Goal: Transaction & Acquisition: Obtain resource

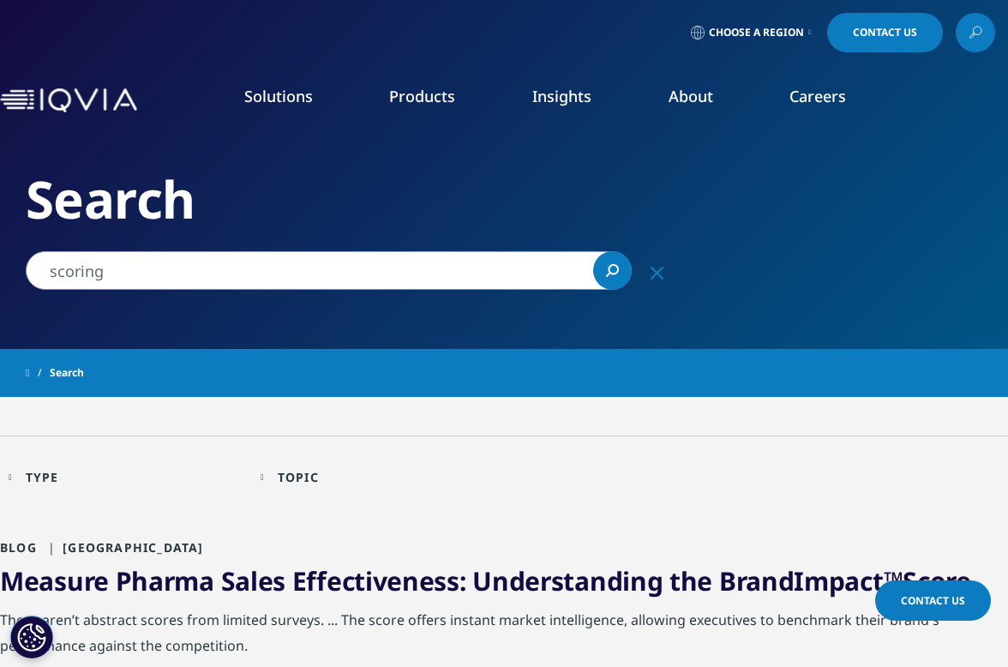
click at [274, 257] on input "scoring" at bounding box center [329, 270] width 606 height 39
drag, startPoint x: 253, startPoint y: 278, endPoint x: 1, endPoint y: 272, distance: 252.1
click at [1, 272] on div "xcoscoring xcoscoring Clear Search Loading" at bounding box center [343, 270] width 686 height 39
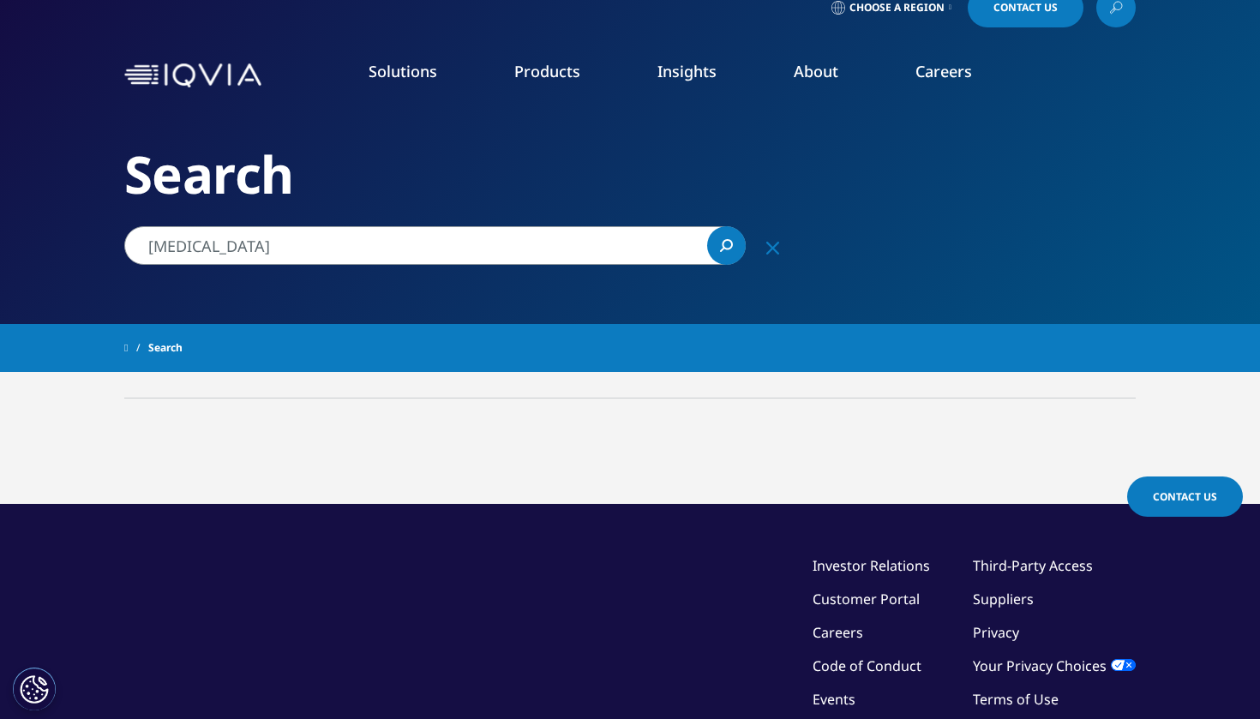
scroll to position [3, 0]
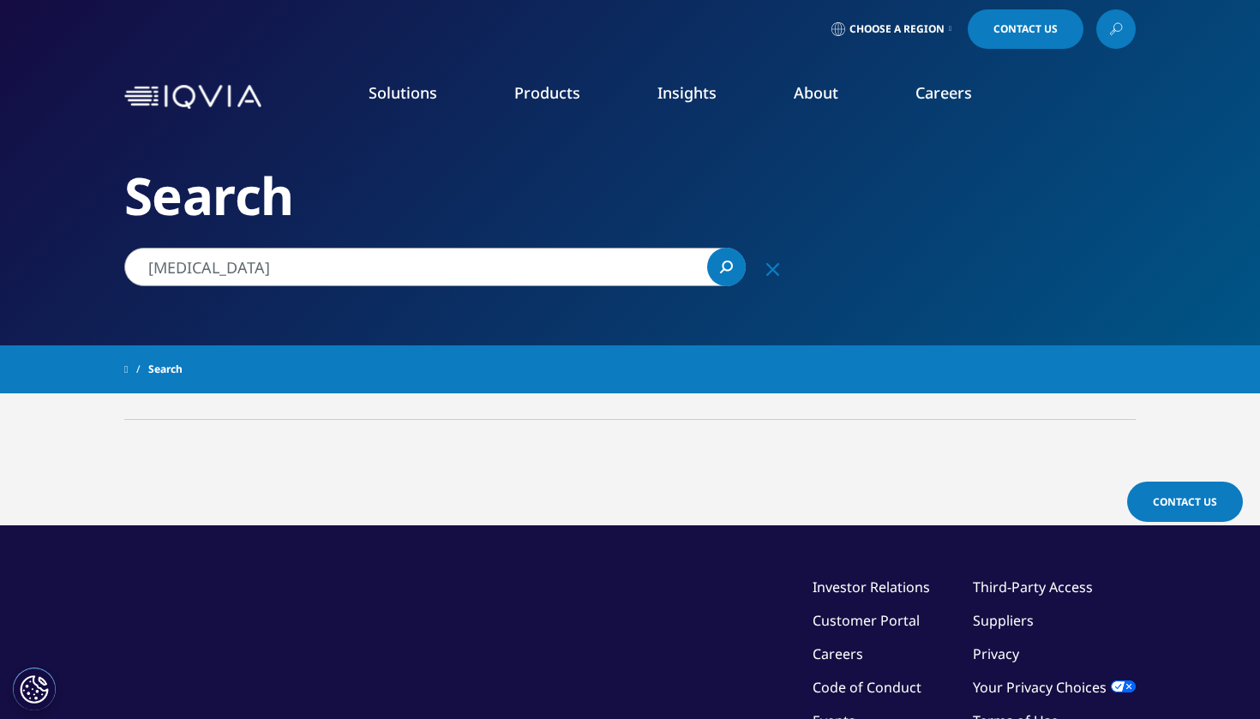
drag, startPoint x: 291, startPoint y: 268, endPoint x: 0, endPoint y: 268, distance: 291.5
click at [0, 268] on div "Clear Search Loading Choose a Region Contact Us" at bounding box center [630, 481] width 1260 height 969
click at [465, 266] on input "cenobamate'" at bounding box center [434, 267] width 621 height 39
drag, startPoint x: 329, startPoint y: 269, endPoint x: 0, endPoint y: 269, distance: 329.2
click at [0, 269] on div "Clear Search Loading Choose a Region Contact Us" at bounding box center [630, 481] width 1260 height 969
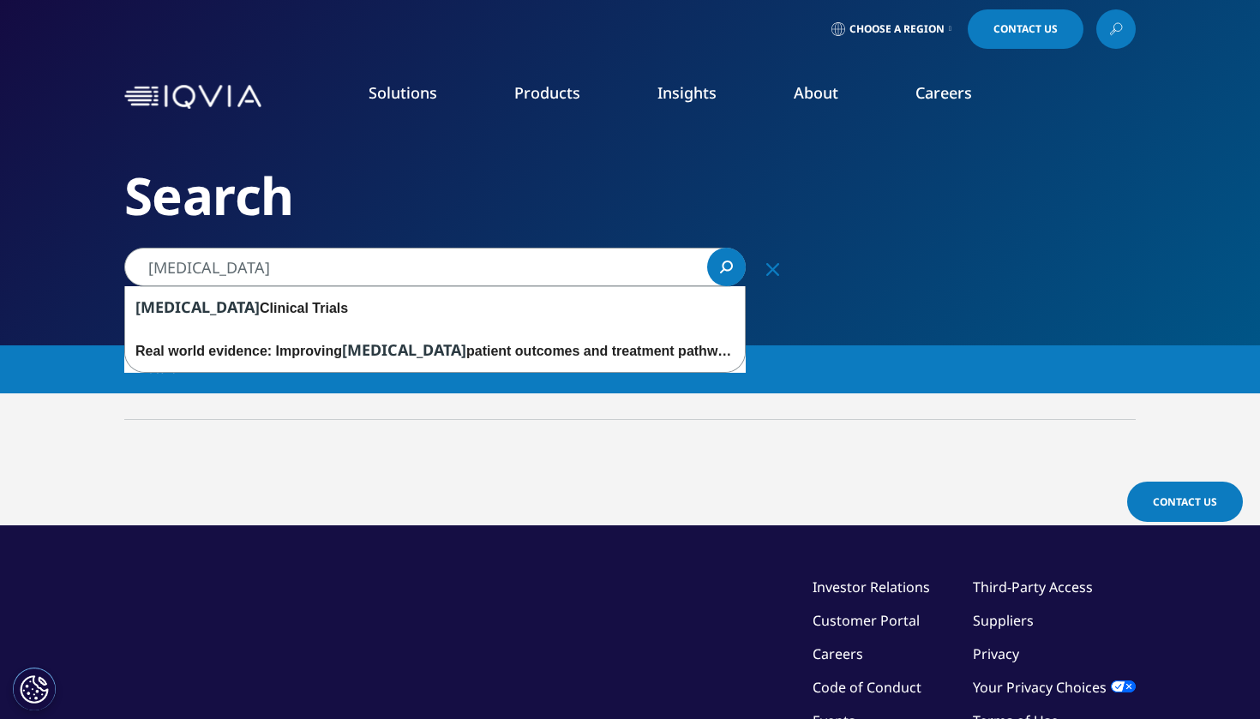
type input "epilepsy"
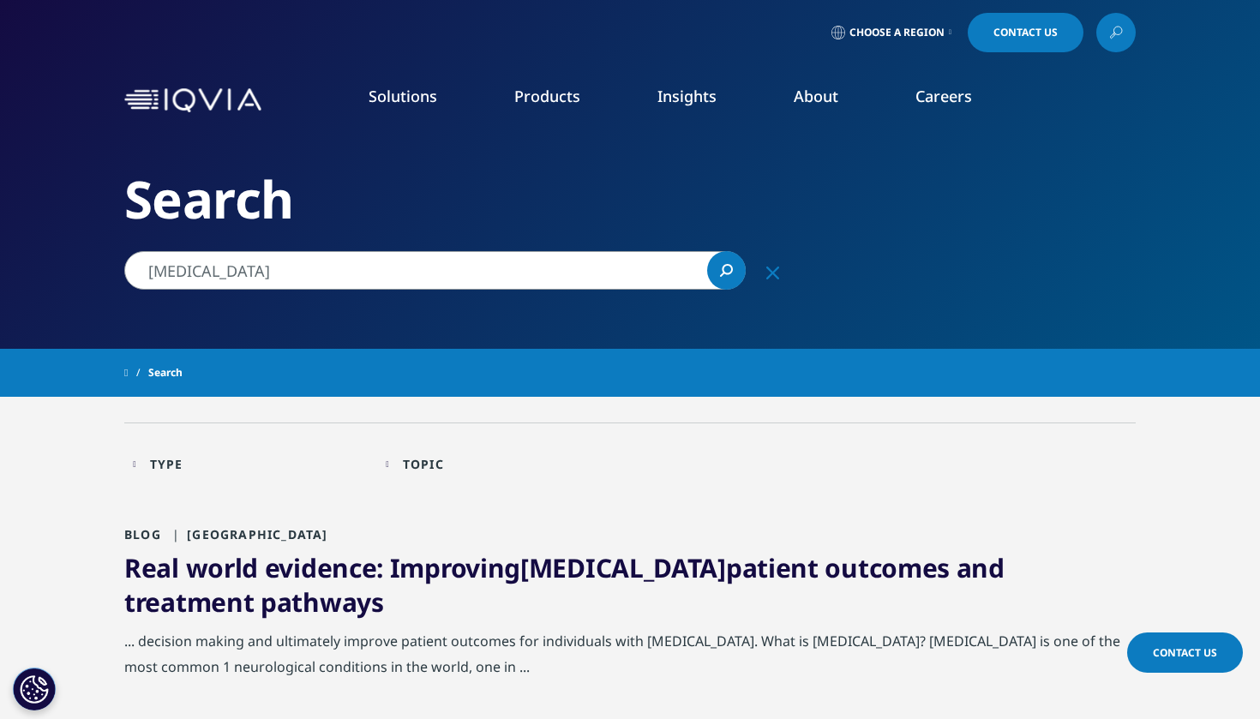
click at [223, 486] on div "Type Loading Clear Or/And Operator Toggle Blog 8 Toggle Toggle Brochure 1 Toggl…" at bounding box center [250, 468] width 253 height 49
click at [204, 459] on div "Type Loading" at bounding box center [259, 464] width 219 height 16
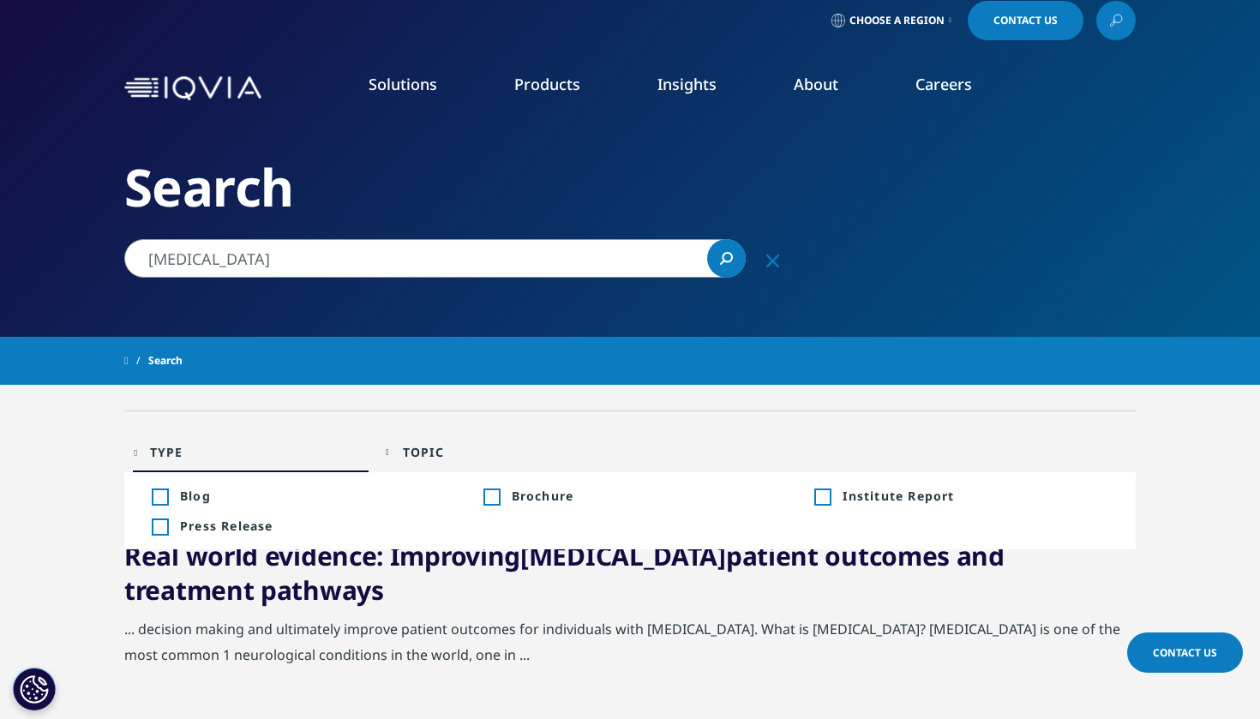
scroll to position [17, 0]
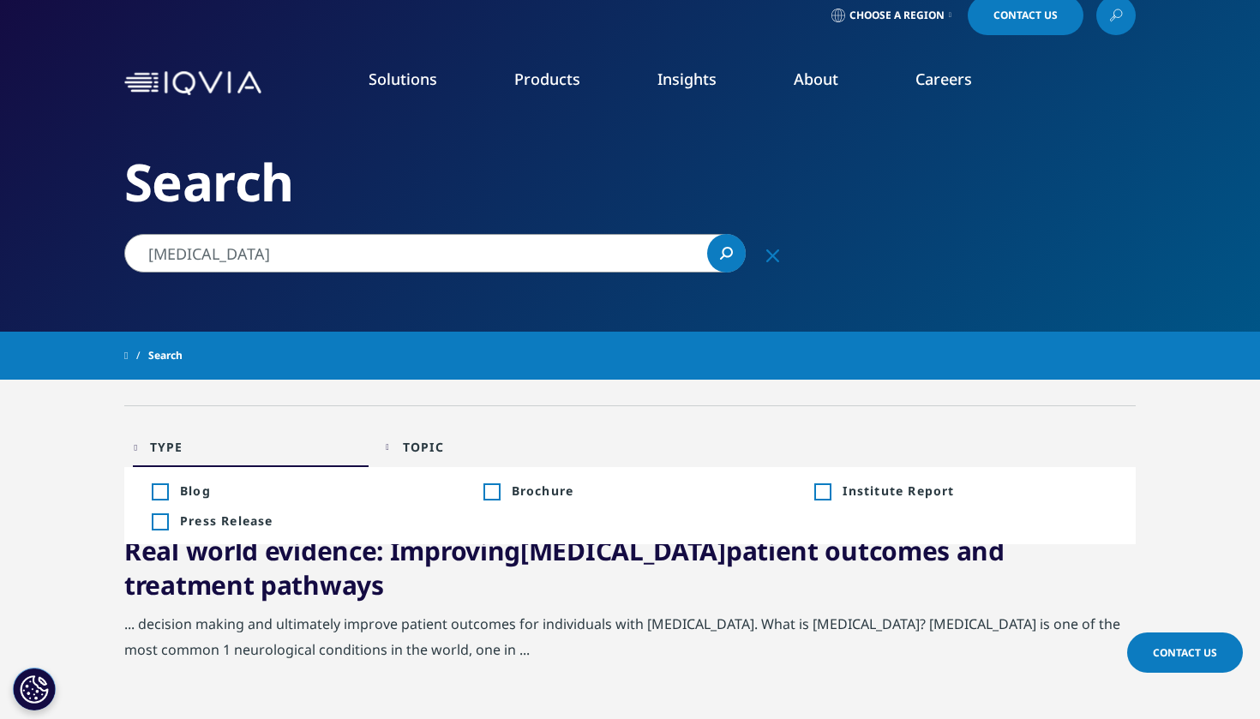
click at [408, 430] on div "Topic Loading Clear Or/And Operator" at bounding box center [504, 447] width 236 height 40
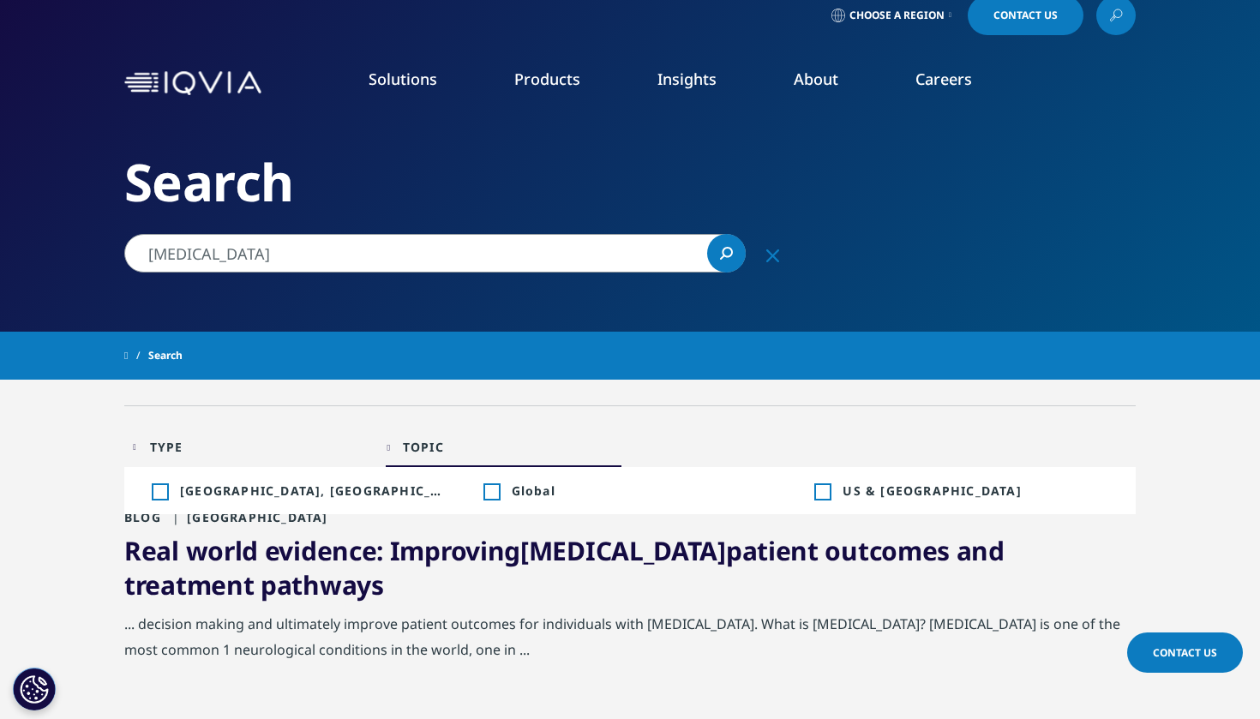
click at [408, 429] on div "Topic Loading Clear Or/And Operator" at bounding box center [504, 447] width 236 height 40
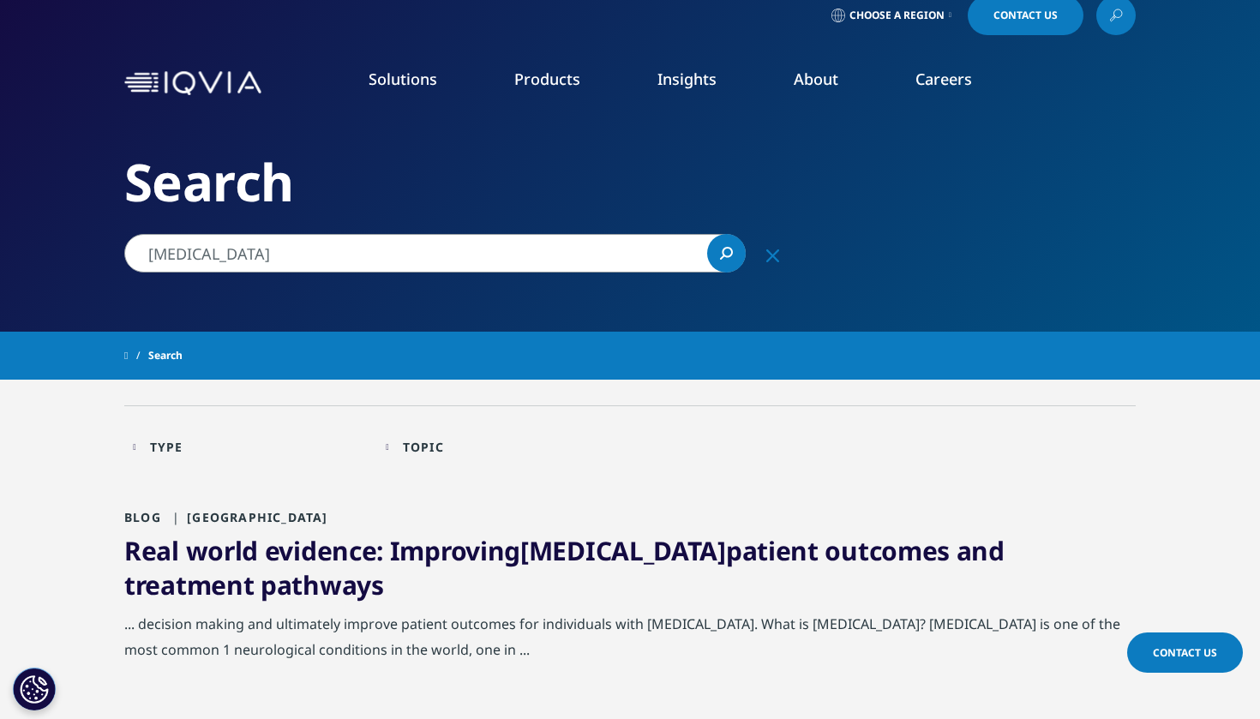
click at [328, 570] on div "Real world evidence: Improving epilepsy patient outcomes and treatment pathways" at bounding box center [630, 572] width 1012 height 77
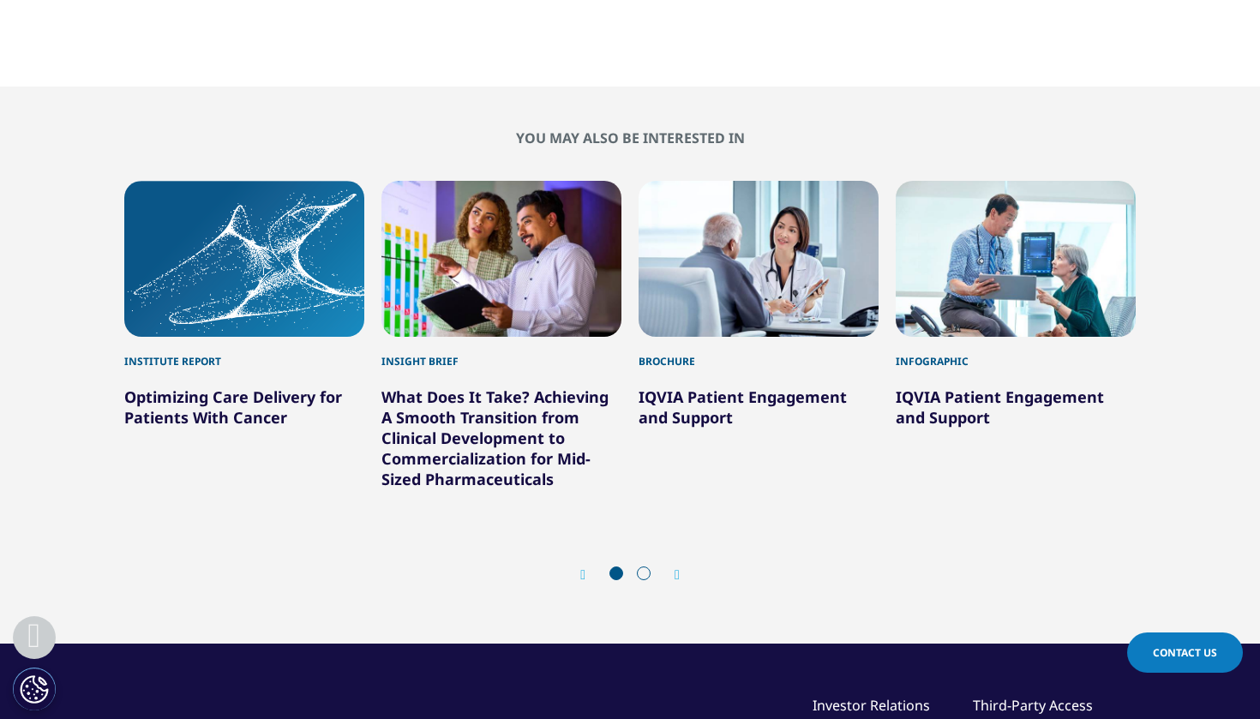
scroll to position [3360, 0]
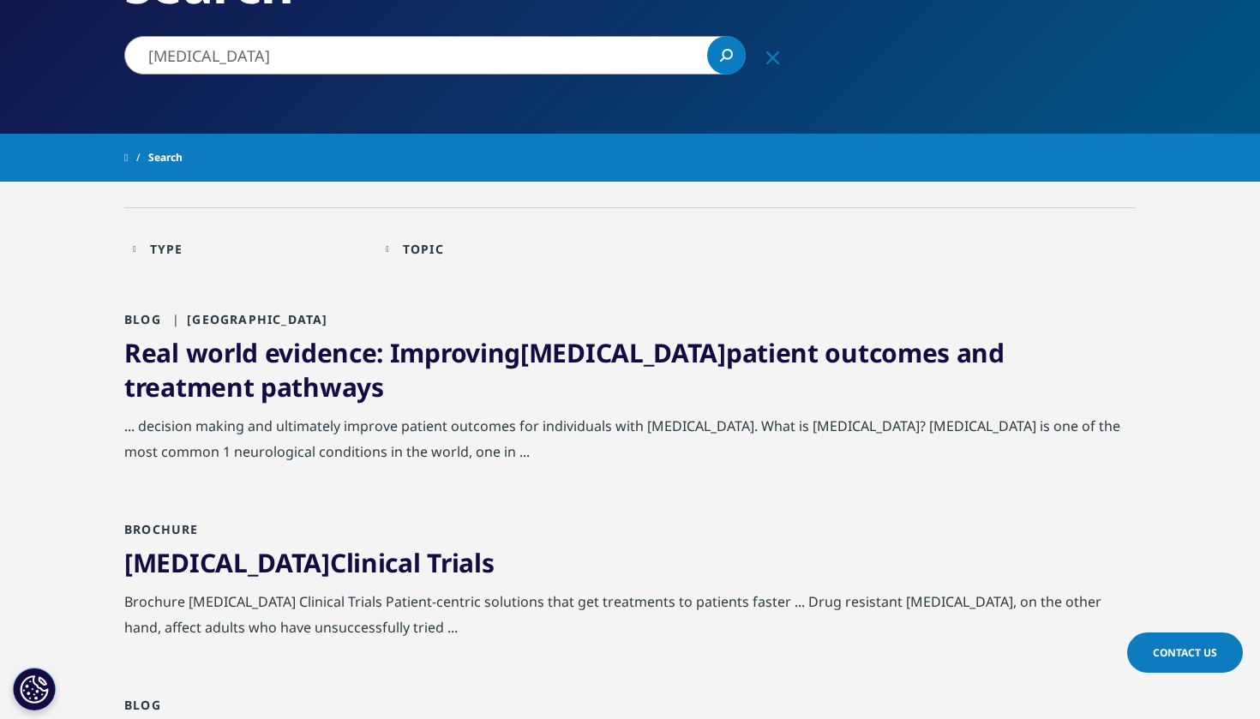
scroll to position [249, 0]
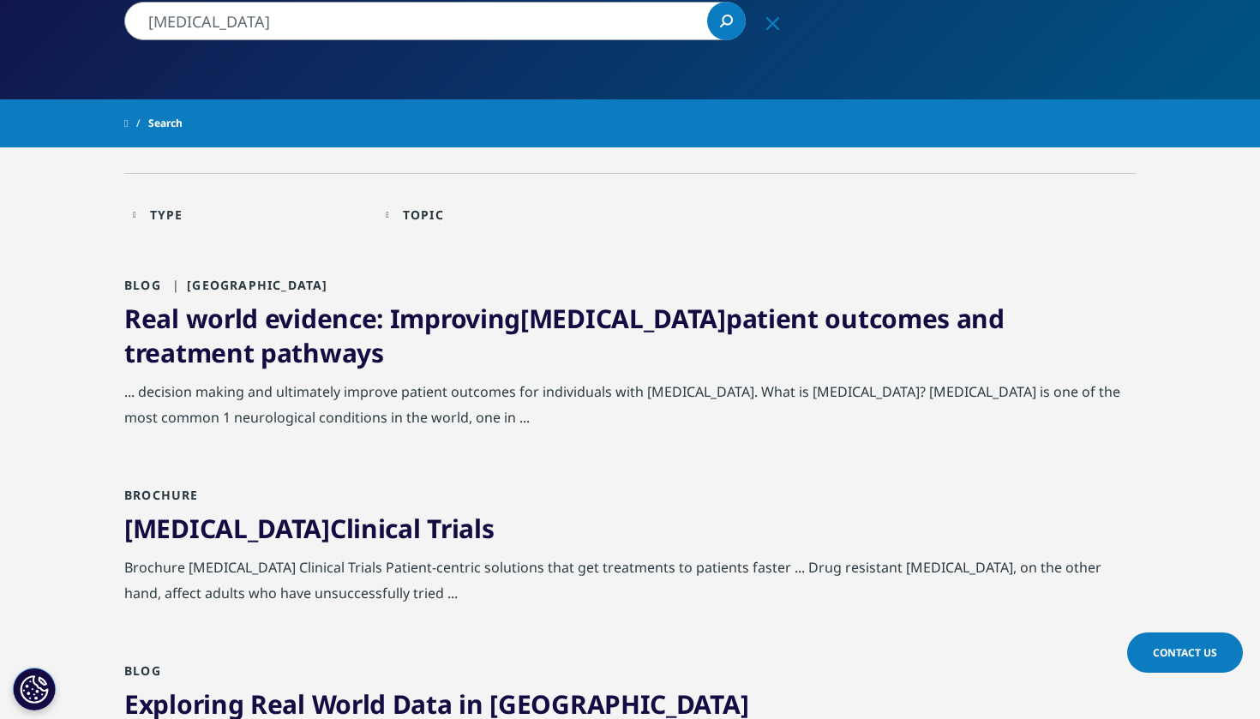
click at [211, 214] on div "Type Loading" at bounding box center [259, 215] width 219 height 16
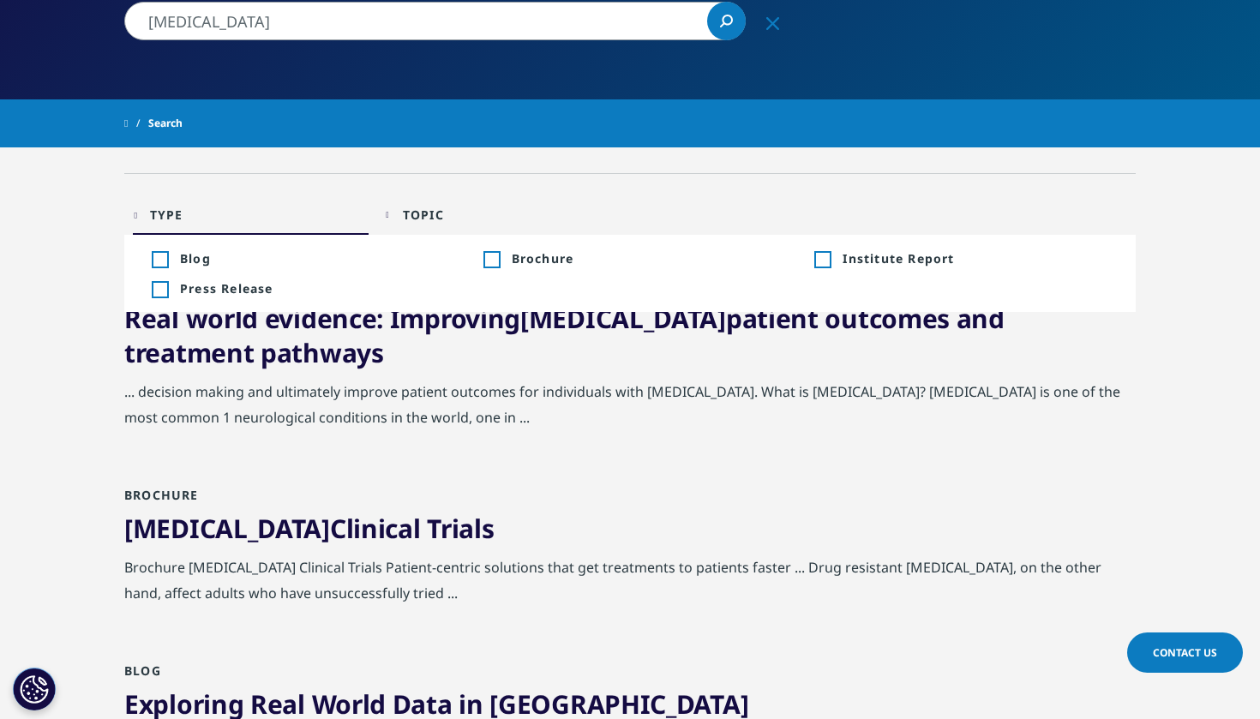
click at [334, 291] on span "Press Release" at bounding box center [313, 288] width 266 height 16
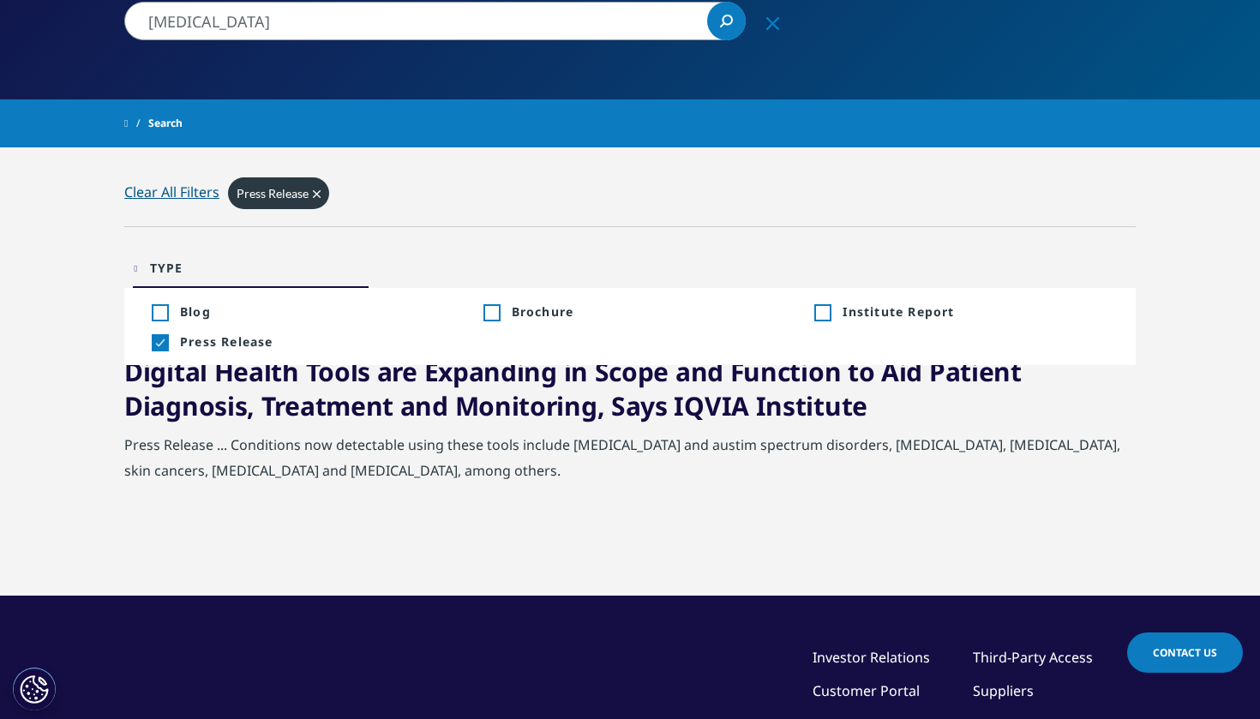
click at [263, 378] on link "Digital Health Tools are Expanding in Scope and Function to Aid Patient Diagnos…" at bounding box center [573, 388] width 898 height 69
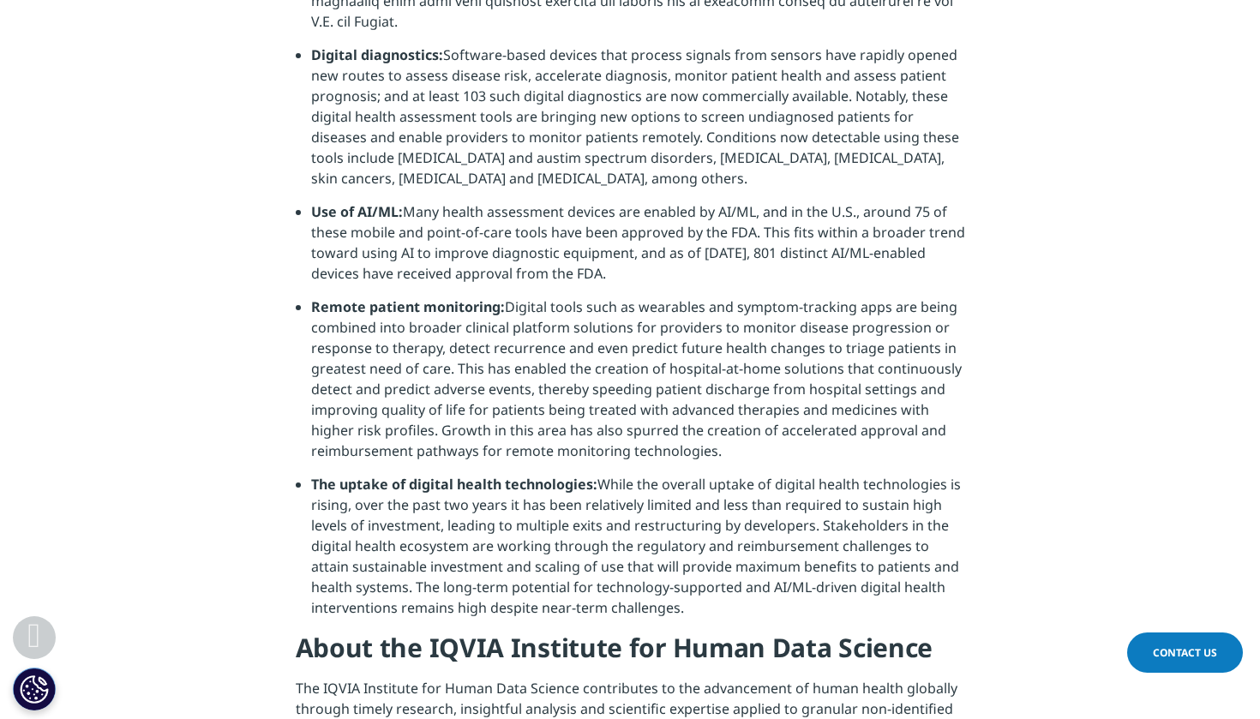
scroll to position [2241, 0]
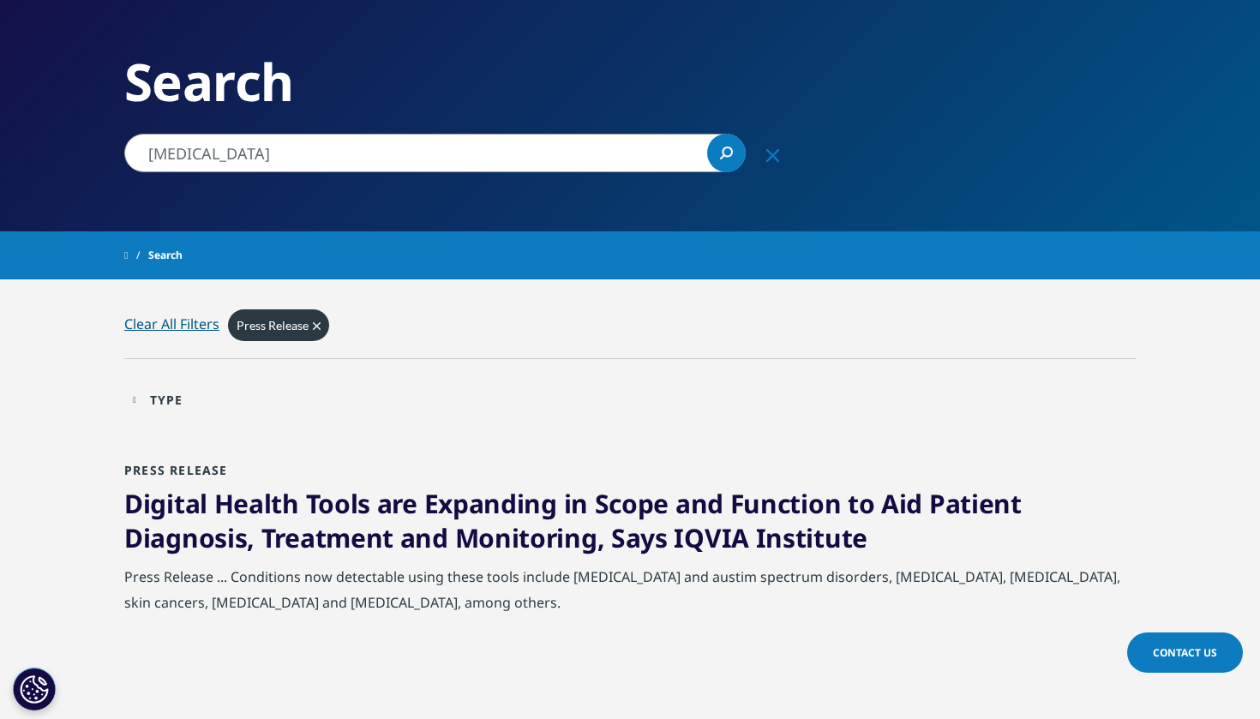
click at [315, 327] on icon "Clear" at bounding box center [317, 326] width 8 height 8
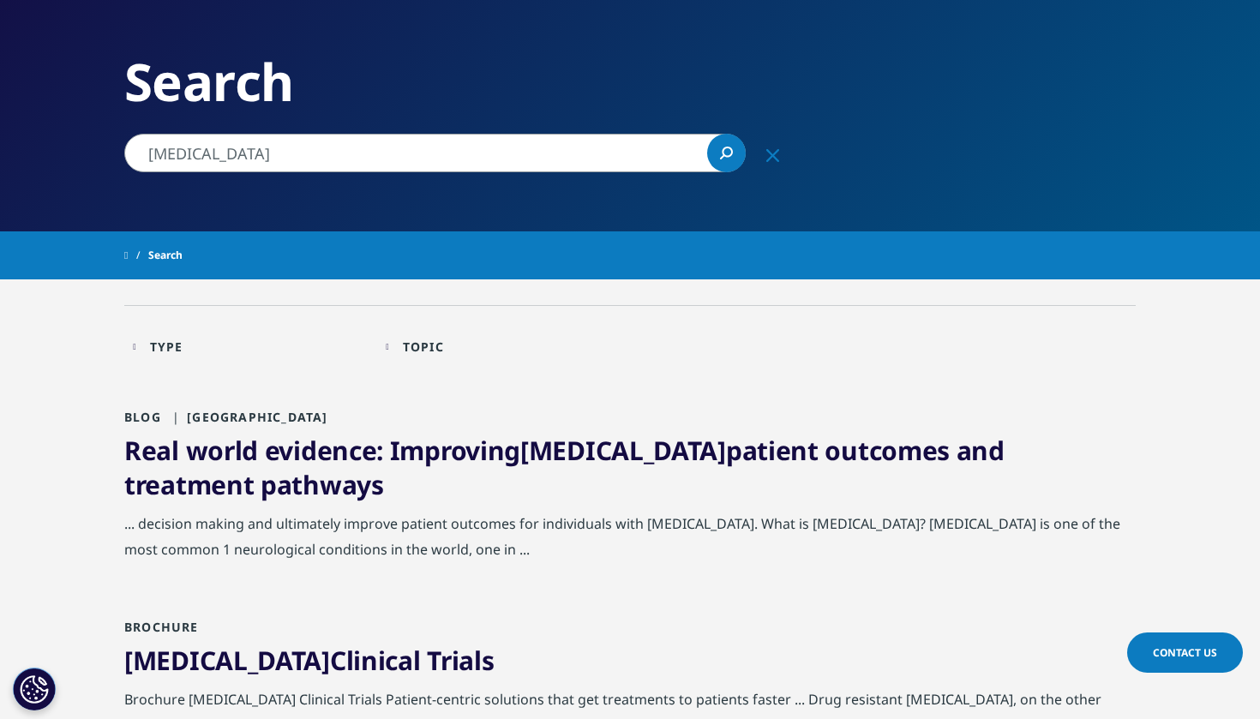
click at [183, 345] on div "Type" at bounding box center [166, 347] width 33 height 16
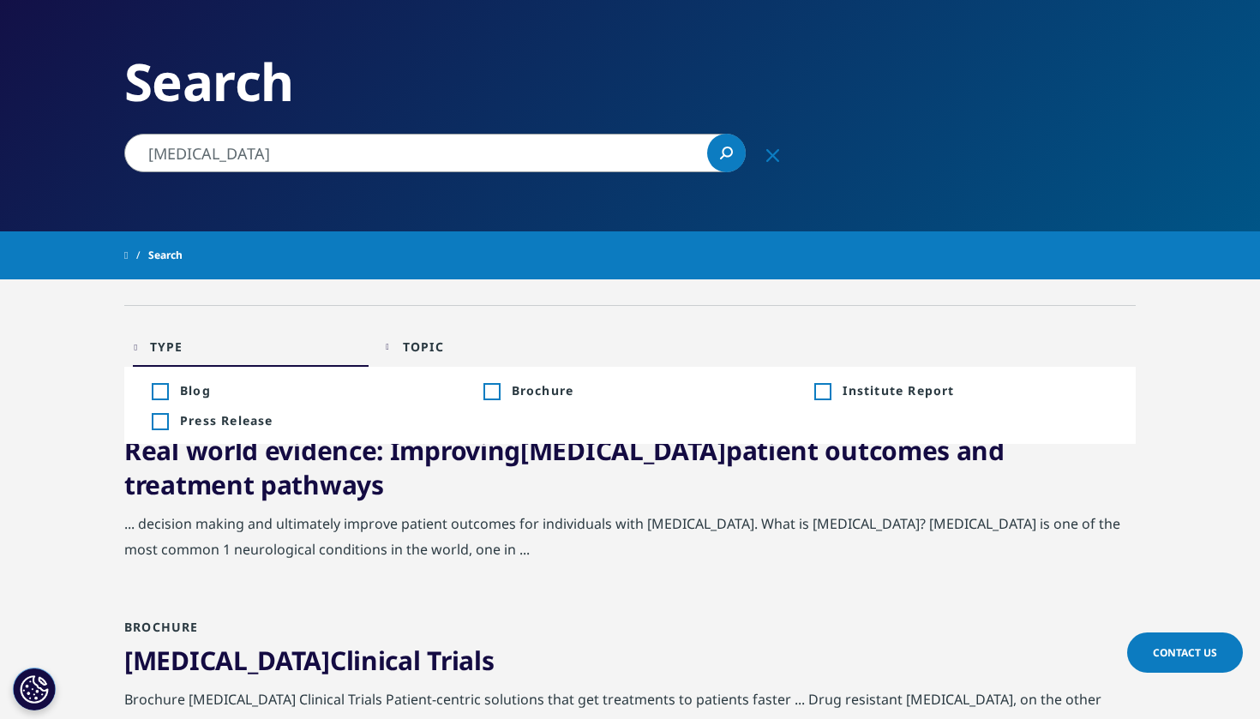
click at [577, 381] on li "Toggle Brochure 1 Toggle" at bounding box center [631, 390] width 332 height 30
click at [529, 397] on span "Brochure" at bounding box center [645, 390] width 266 height 16
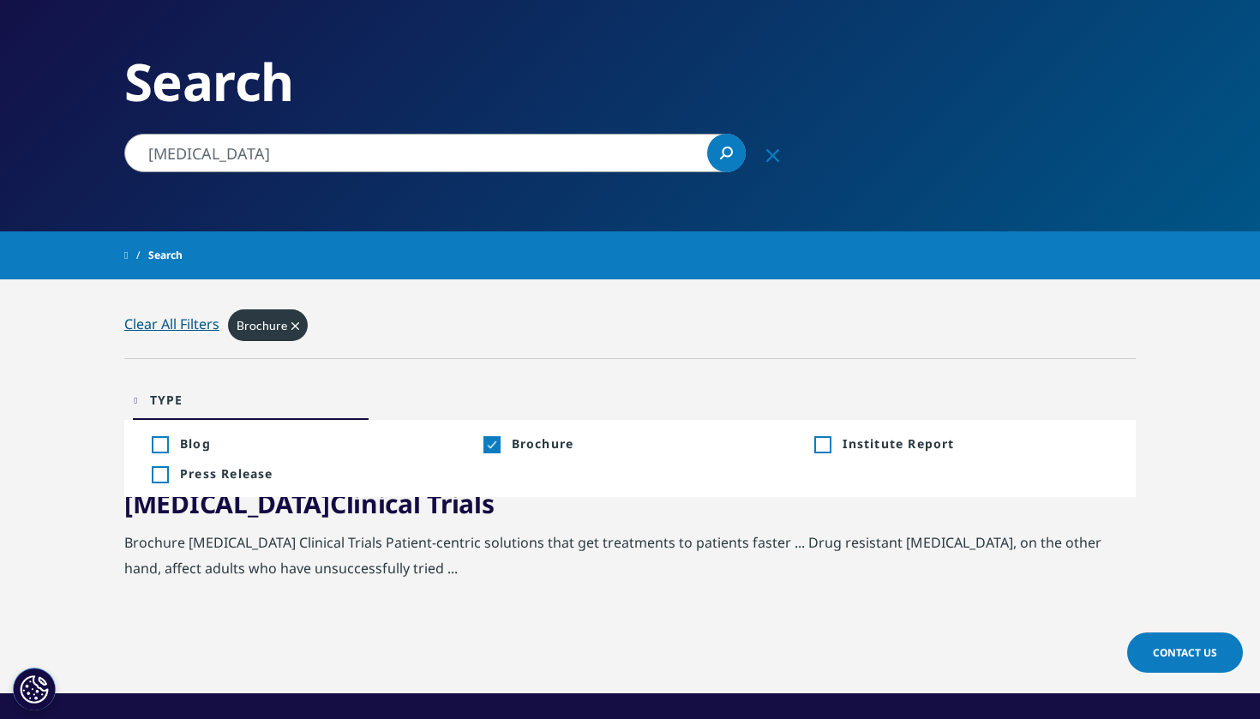
click at [377, 510] on link "Epilepsy Clinical Trials" at bounding box center [308, 503] width 369 height 35
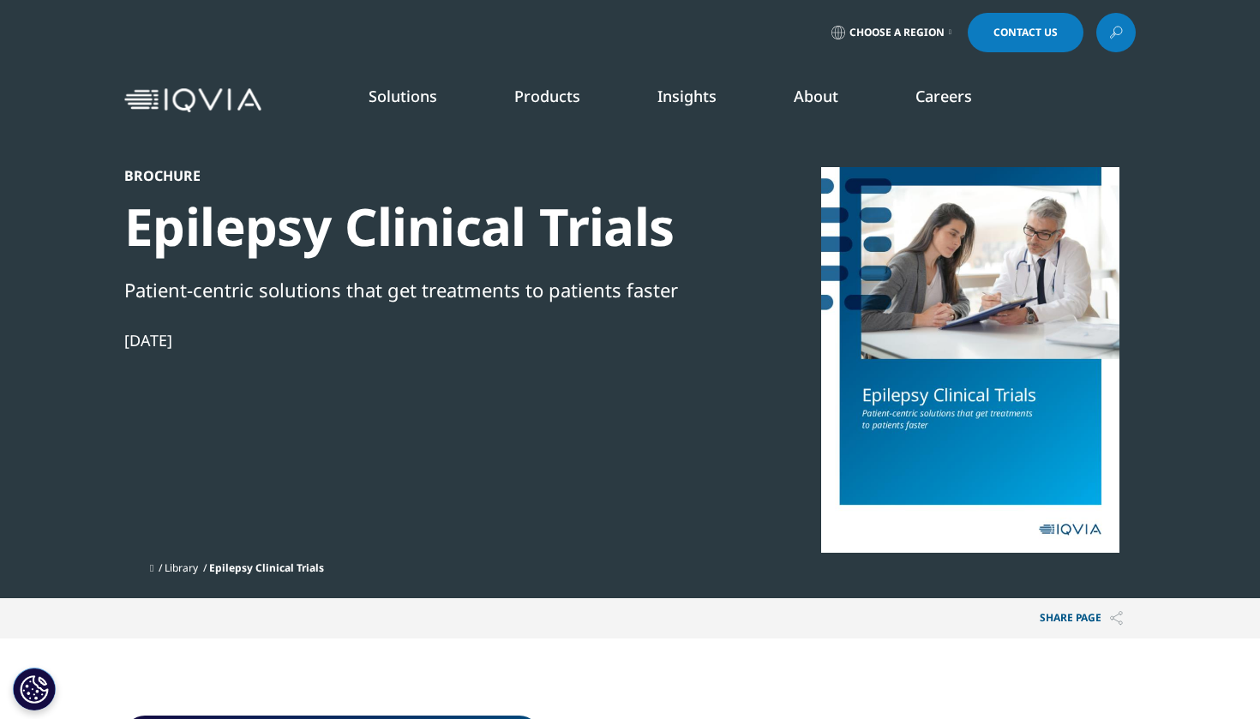
click at [976, 374] on div at bounding box center [970, 360] width 331 height 386
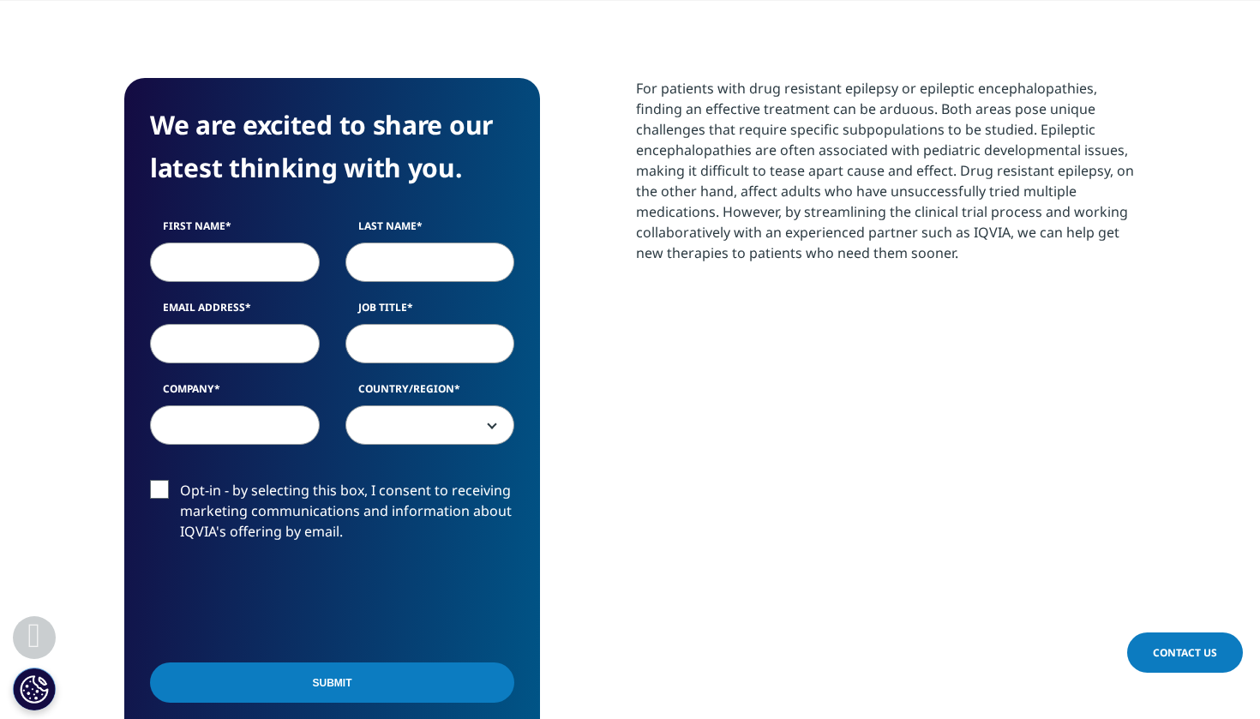
scroll to position [646, 0]
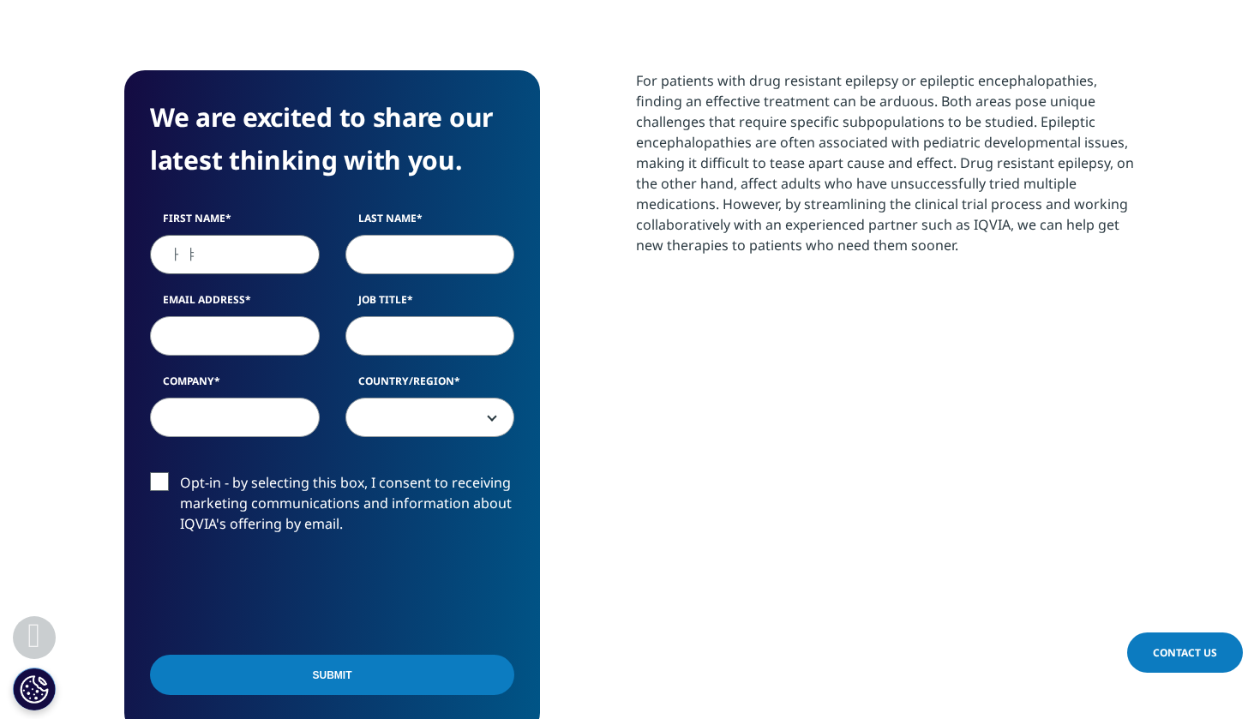
type input "ㅏ"
click at [194, 252] on input "ki" at bounding box center [235, 254] width 170 height 39
type input "k"
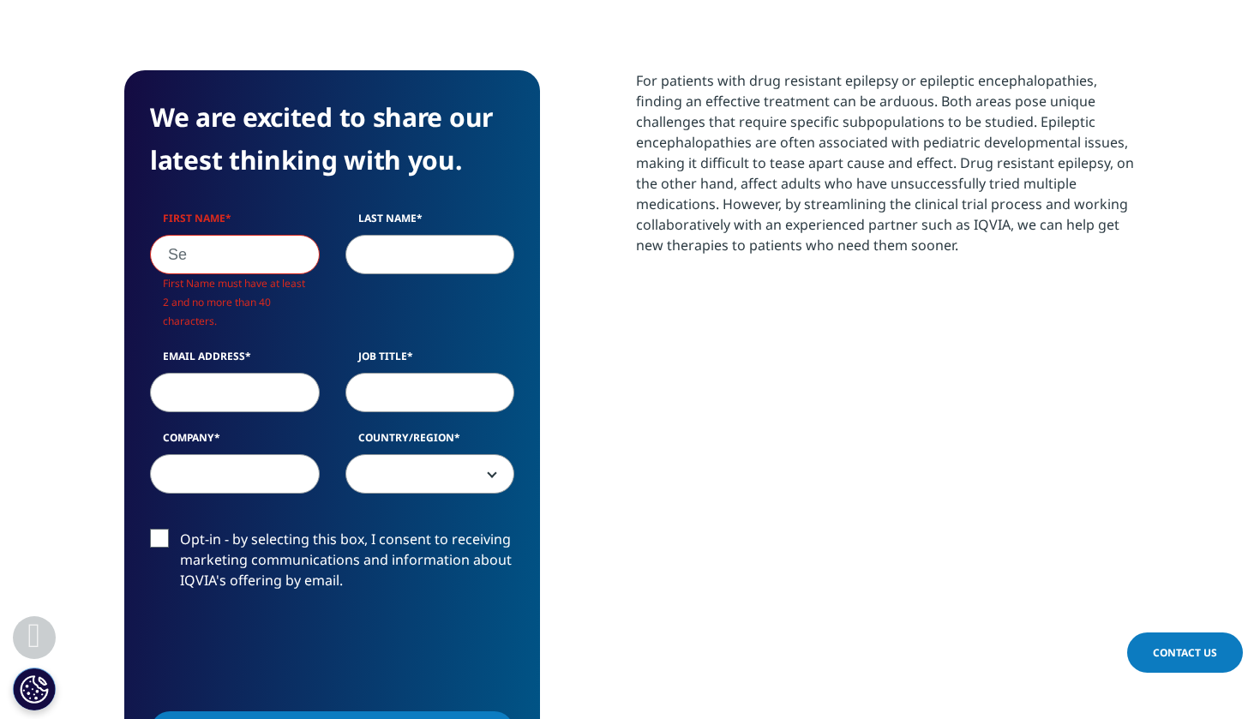
scroll to position [9, 9]
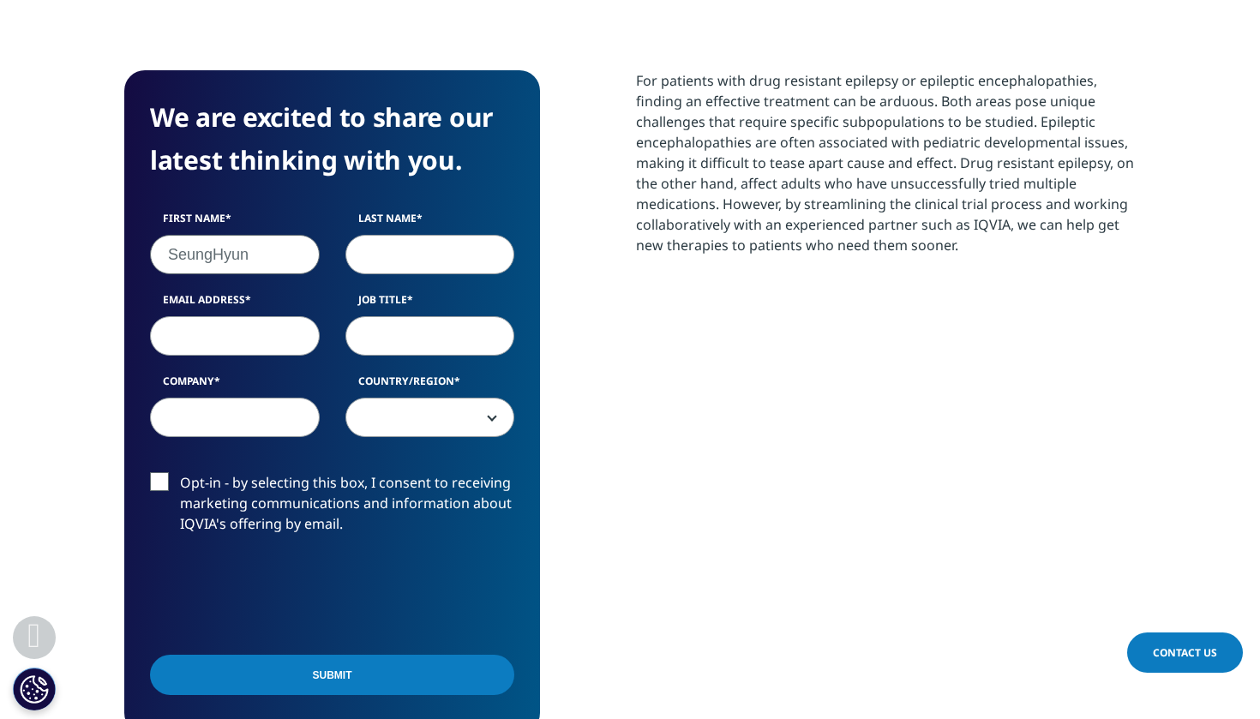
type input "SeungHyun"
type input "k"
type input "[PERSON_NAME]"
type input "[EMAIL_ADDRESS][DOMAIN_NAME]"
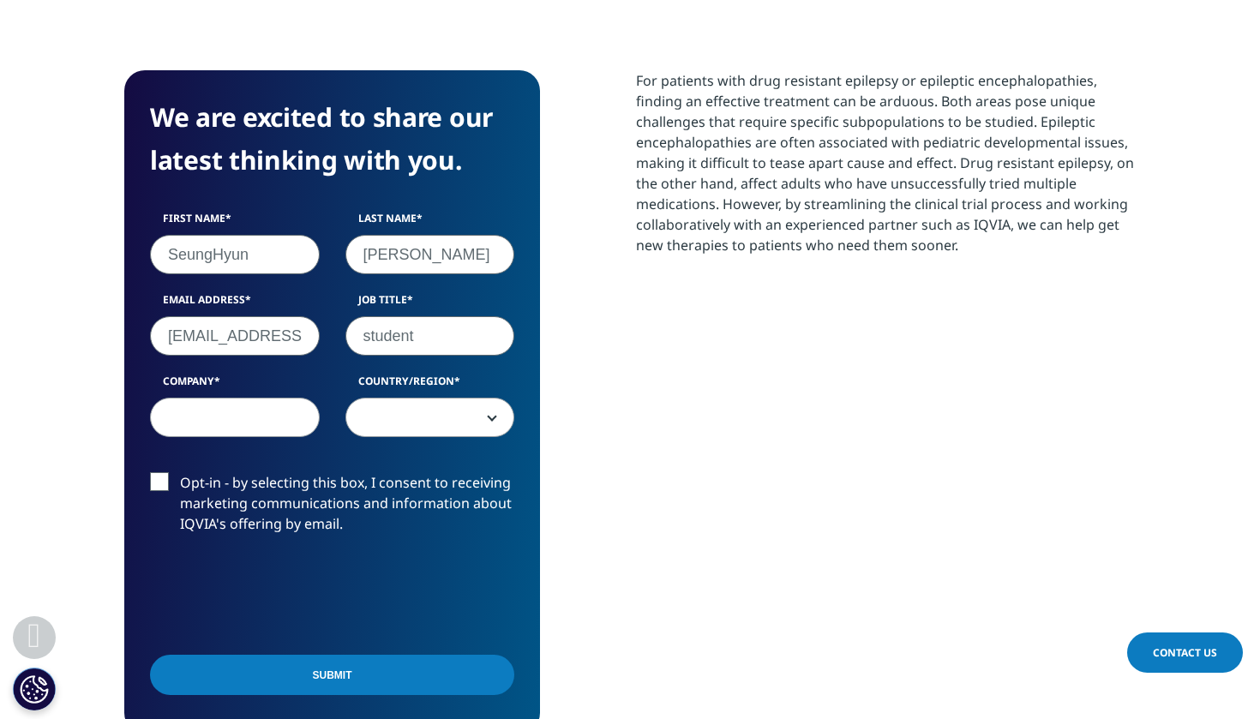
type input "student"
type input "SNU"
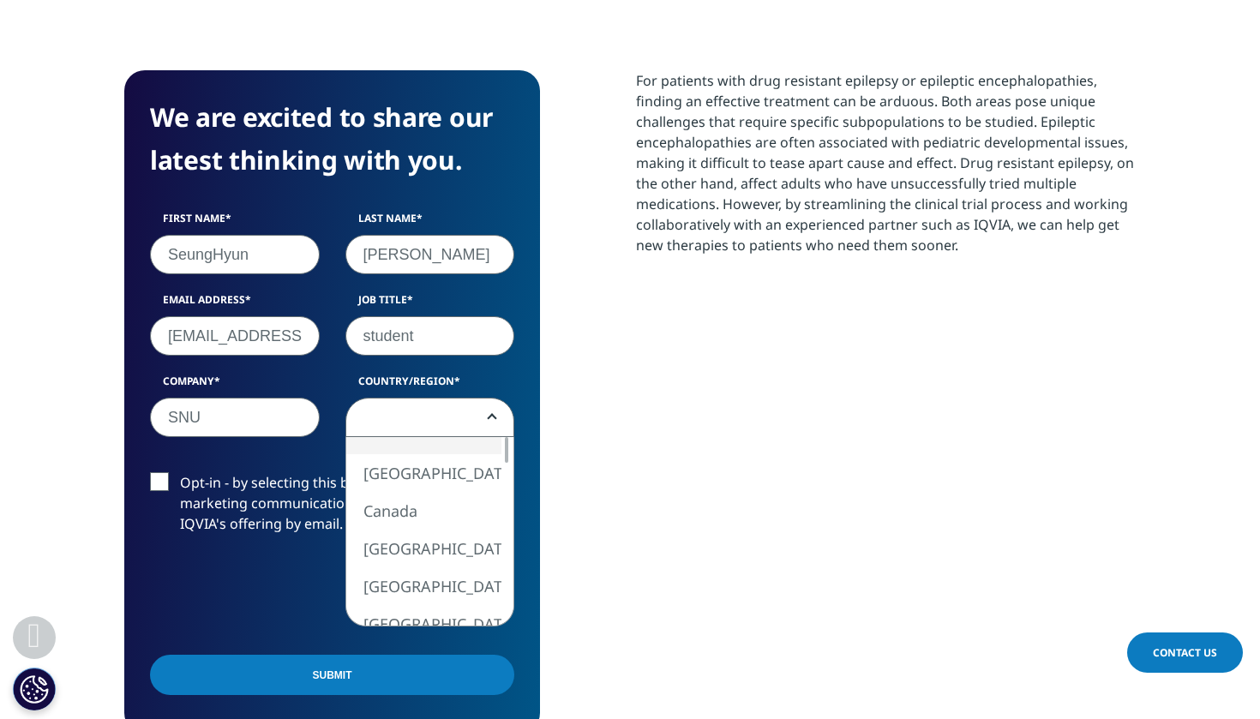
click at [409, 424] on span at bounding box center [430, 418] width 168 height 39
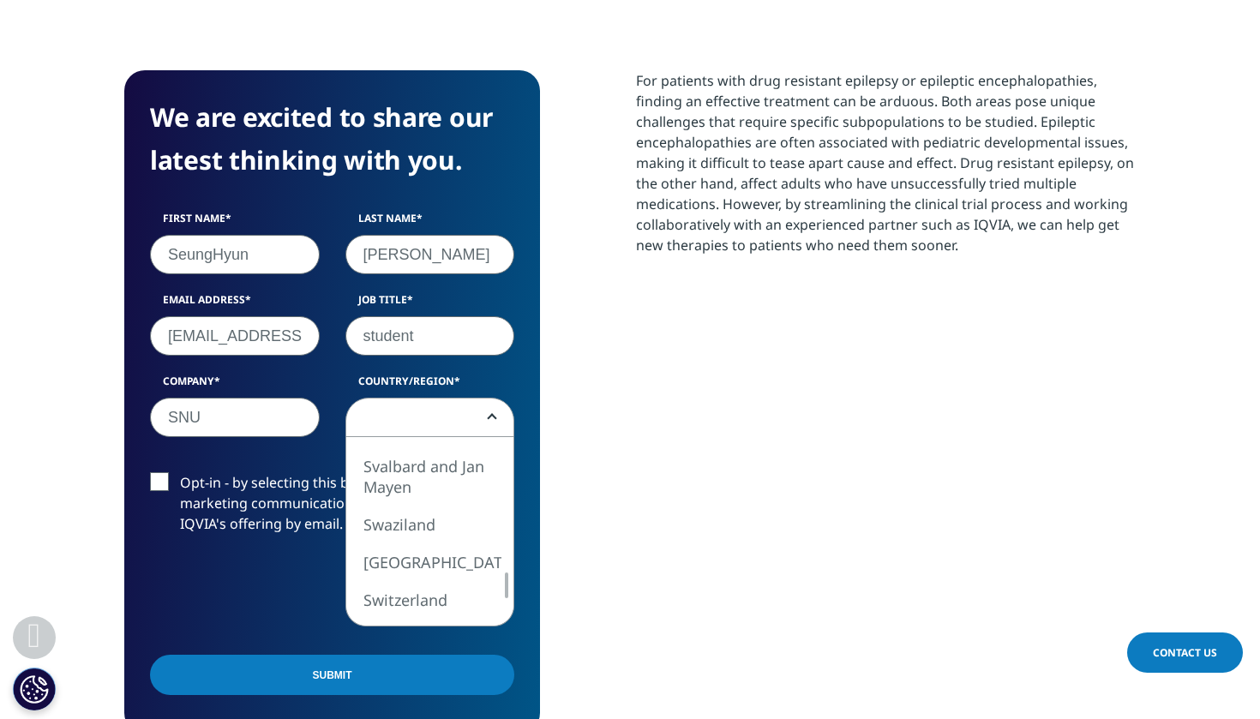
select select "[GEOGRAPHIC_DATA]"
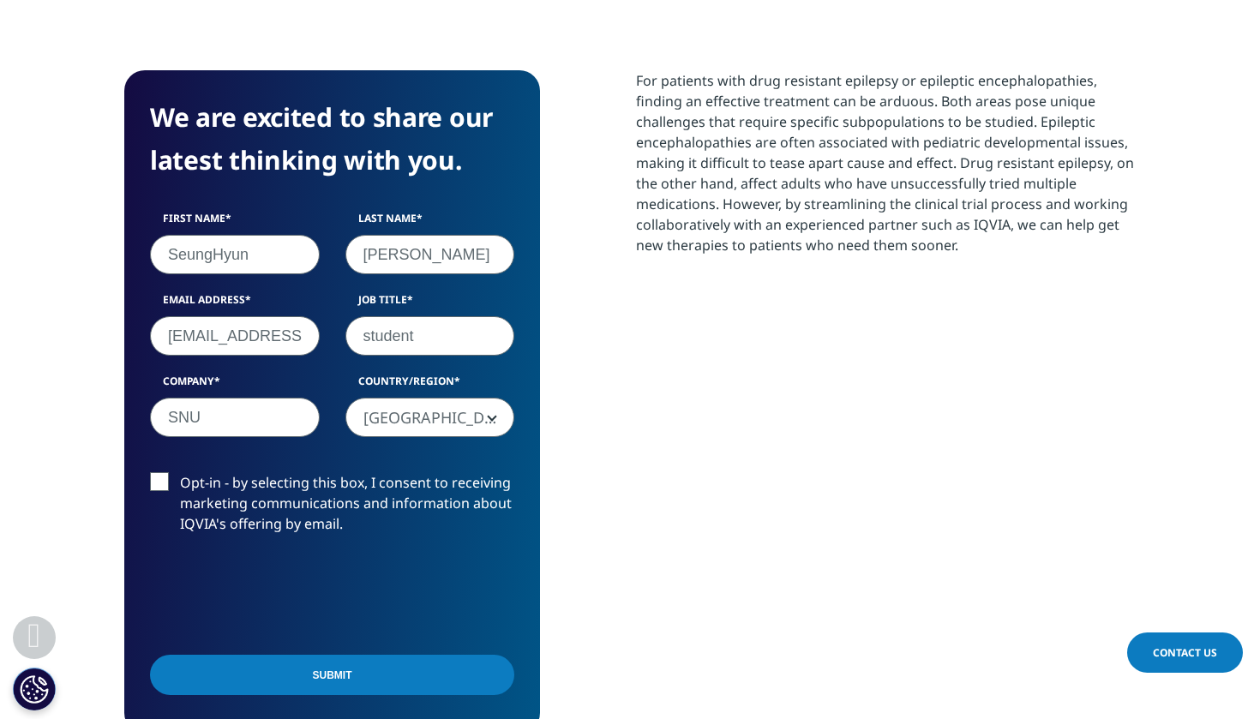
click at [168, 481] on label "Opt-in - by selecting this box, I consent to receiving marketing communications…" at bounding box center [332, 507] width 364 height 71
click at [180, 472] on input "Opt-in - by selecting this box, I consent to receiving marketing communications…" at bounding box center [180, 472] width 0 height 0
click at [211, 659] on input "Submit" at bounding box center [332, 675] width 364 height 40
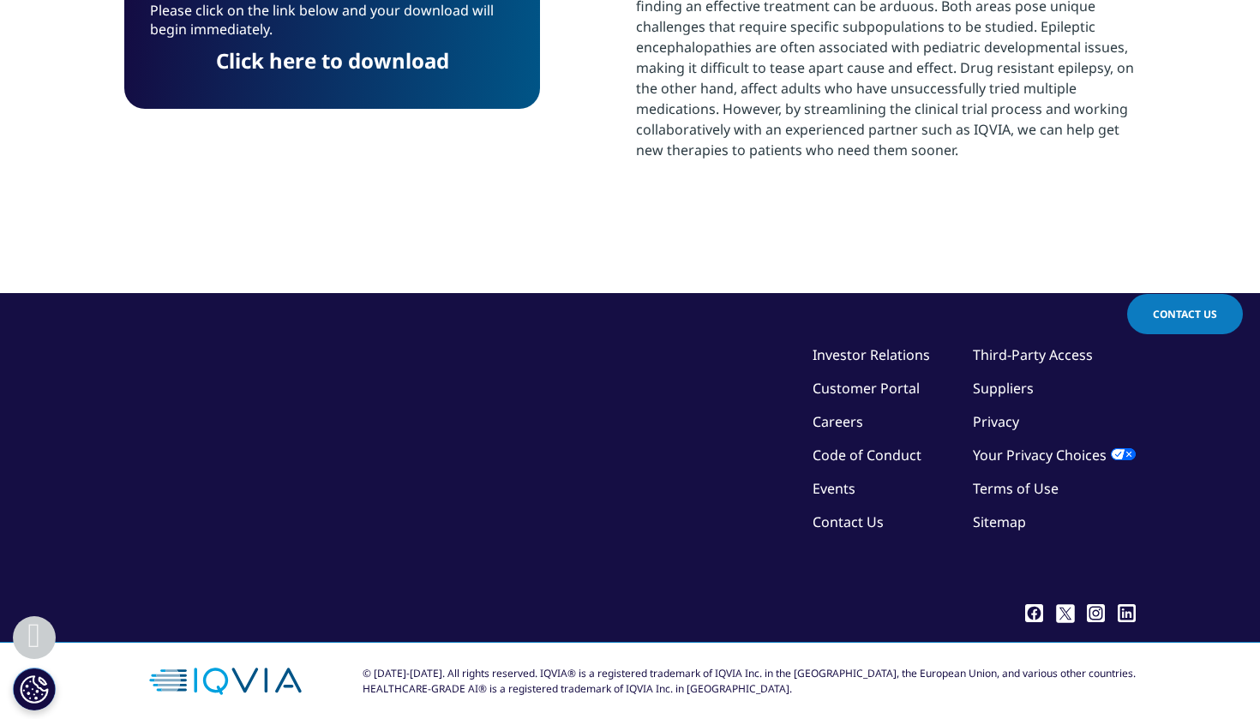
scroll to position [593, 0]
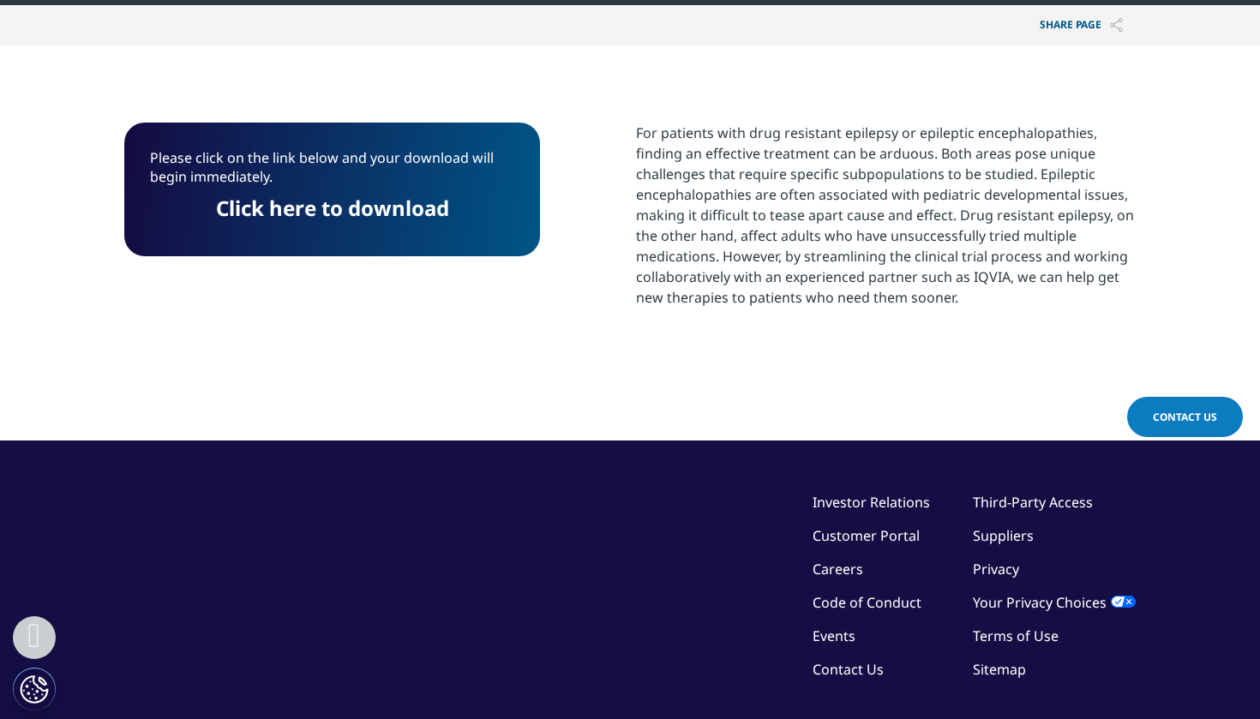
click at [383, 186] on p "Please click on the link below and your download will begin immediately." at bounding box center [332, 173] width 364 height 51
click at [393, 209] on link "Click here to download" at bounding box center [332, 208] width 233 height 28
